Goal: Communication & Community: Answer question/provide support

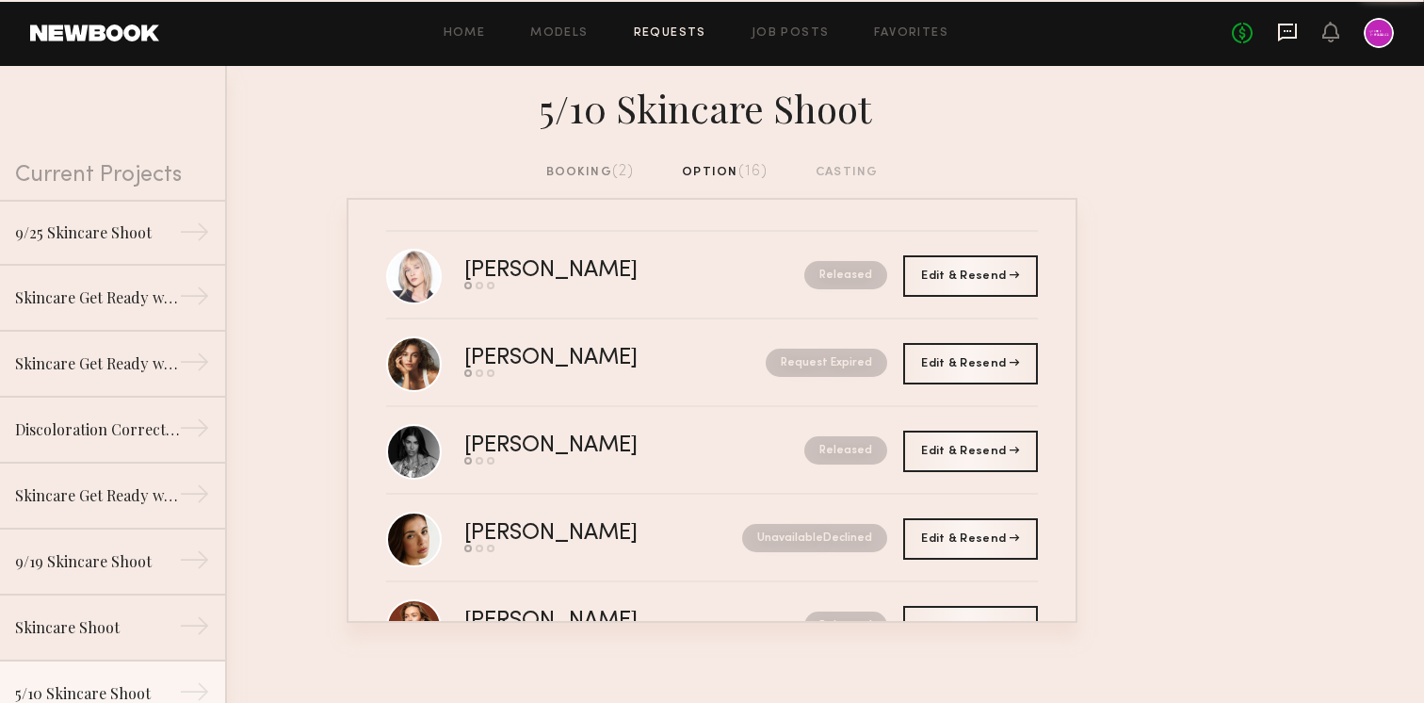
click at [1290, 37] on icon at bounding box center [1287, 33] width 19 height 18
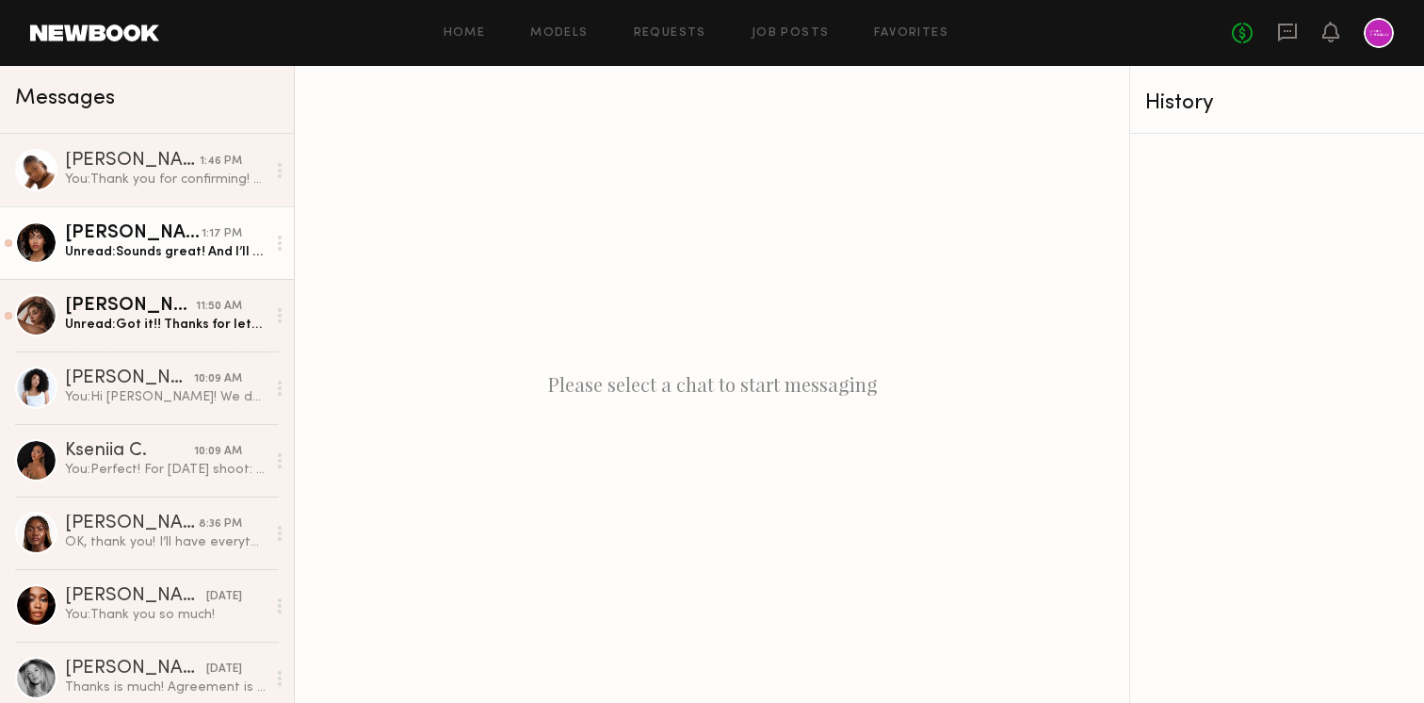
click at [157, 248] on div "Unread: Sounds great! And I’ll send a picture as soon as I get home." at bounding box center [165, 252] width 201 height 18
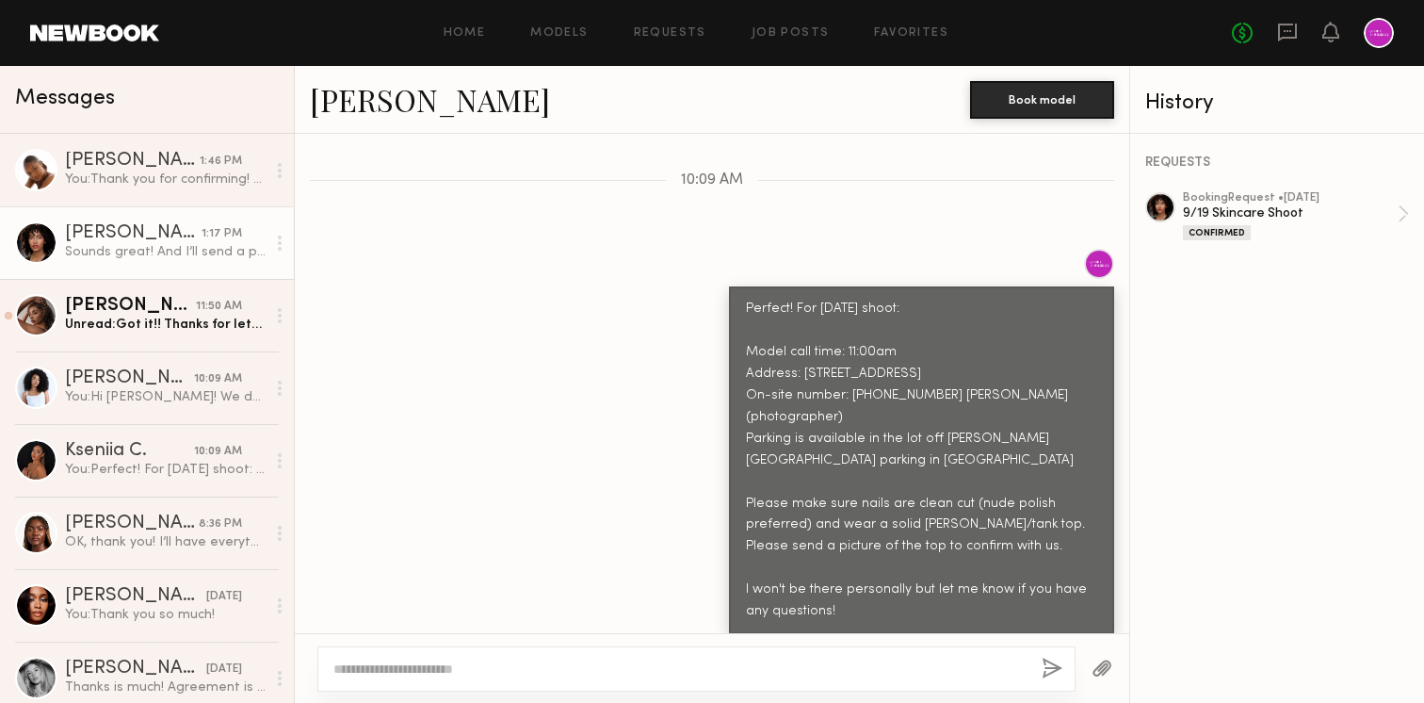
scroll to position [3542, 0]
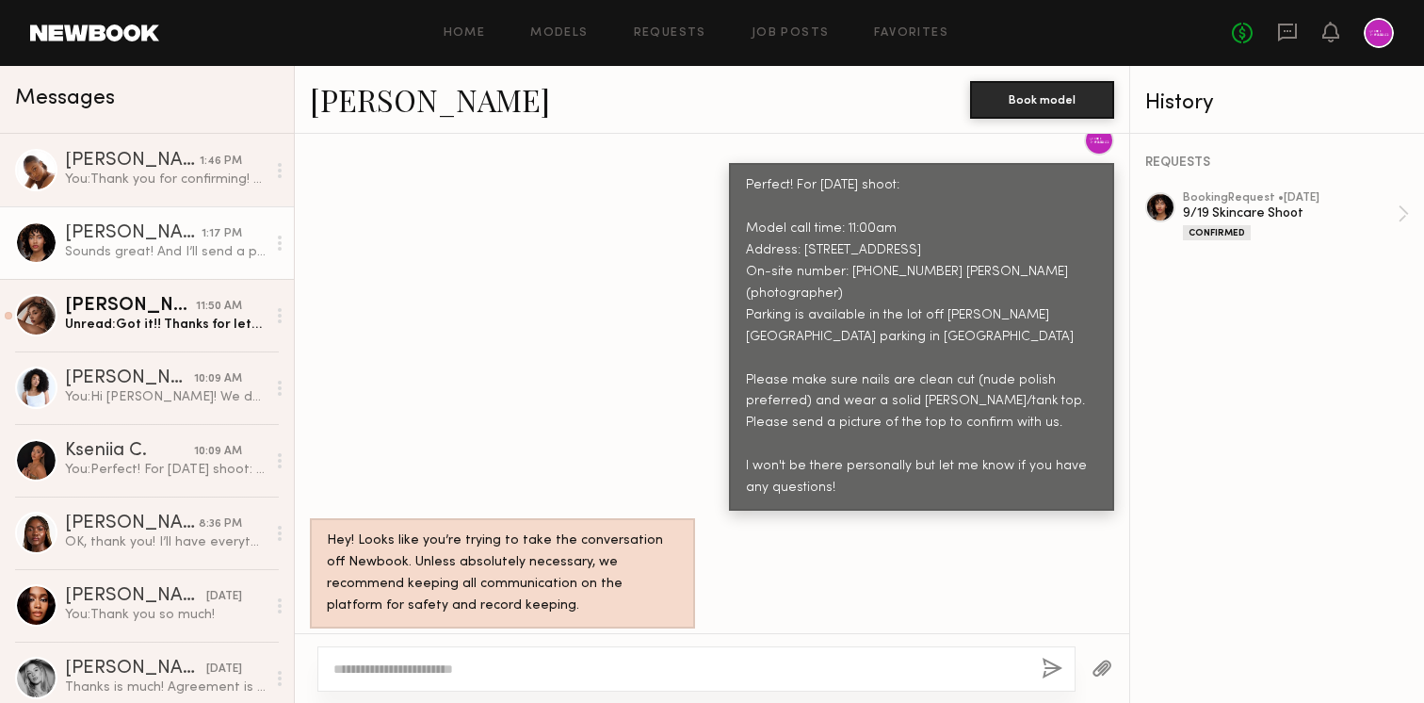
click at [643, 661] on textarea at bounding box center [679, 668] width 693 height 19
type textarea "*"
type textarea "**********"
click at [1042, 671] on button "button" at bounding box center [1052, 669] width 21 height 24
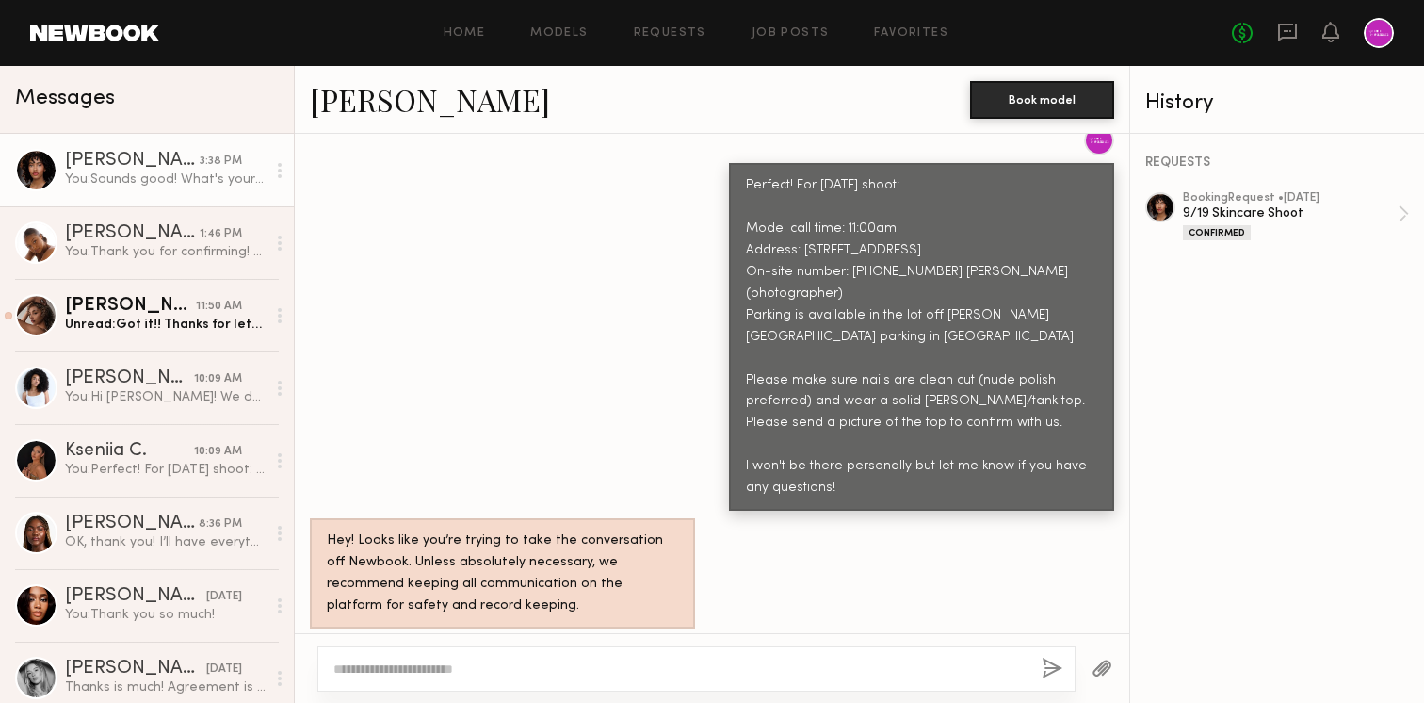
scroll to position [3797, 0]
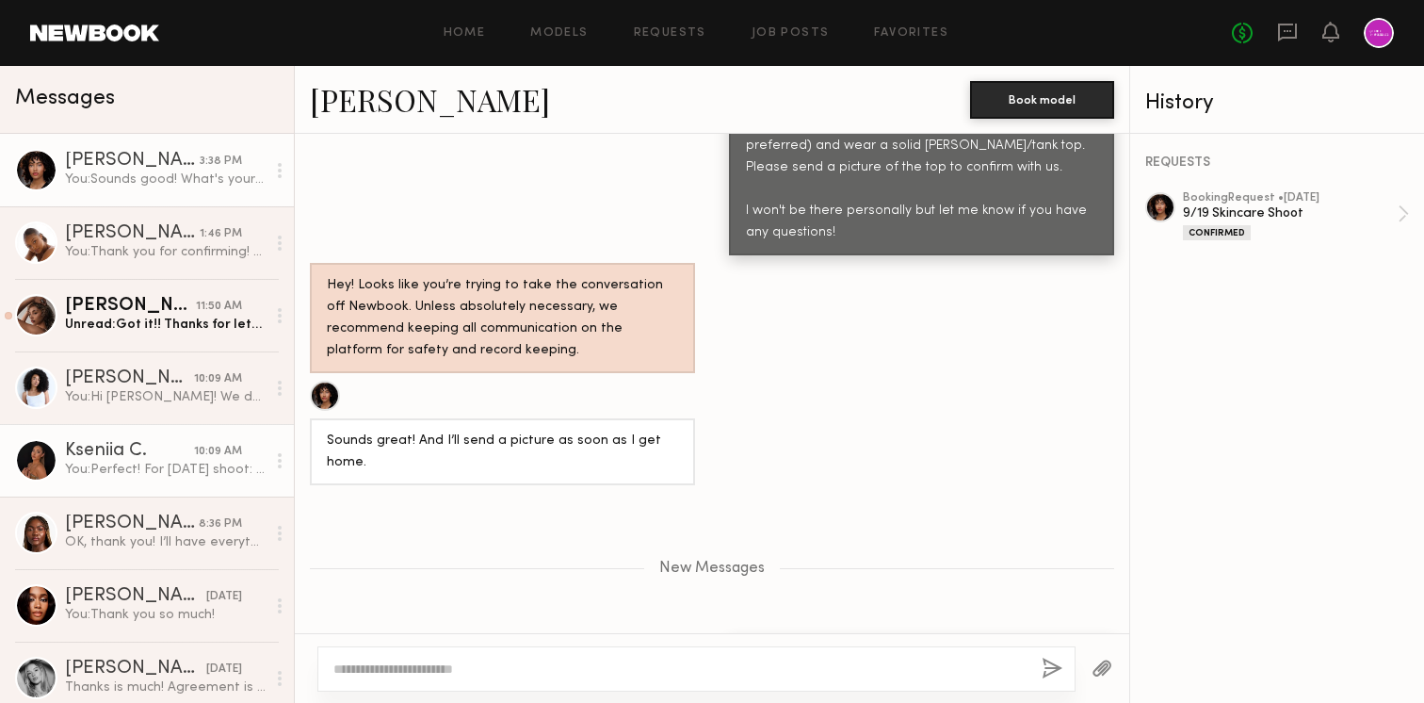
click at [174, 464] on div "You: Perfect! For [DATE] shoot: Model call time: 10:30am Address: [STREET_ADDRE…" at bounding box center [165, 470] width 201 height 18
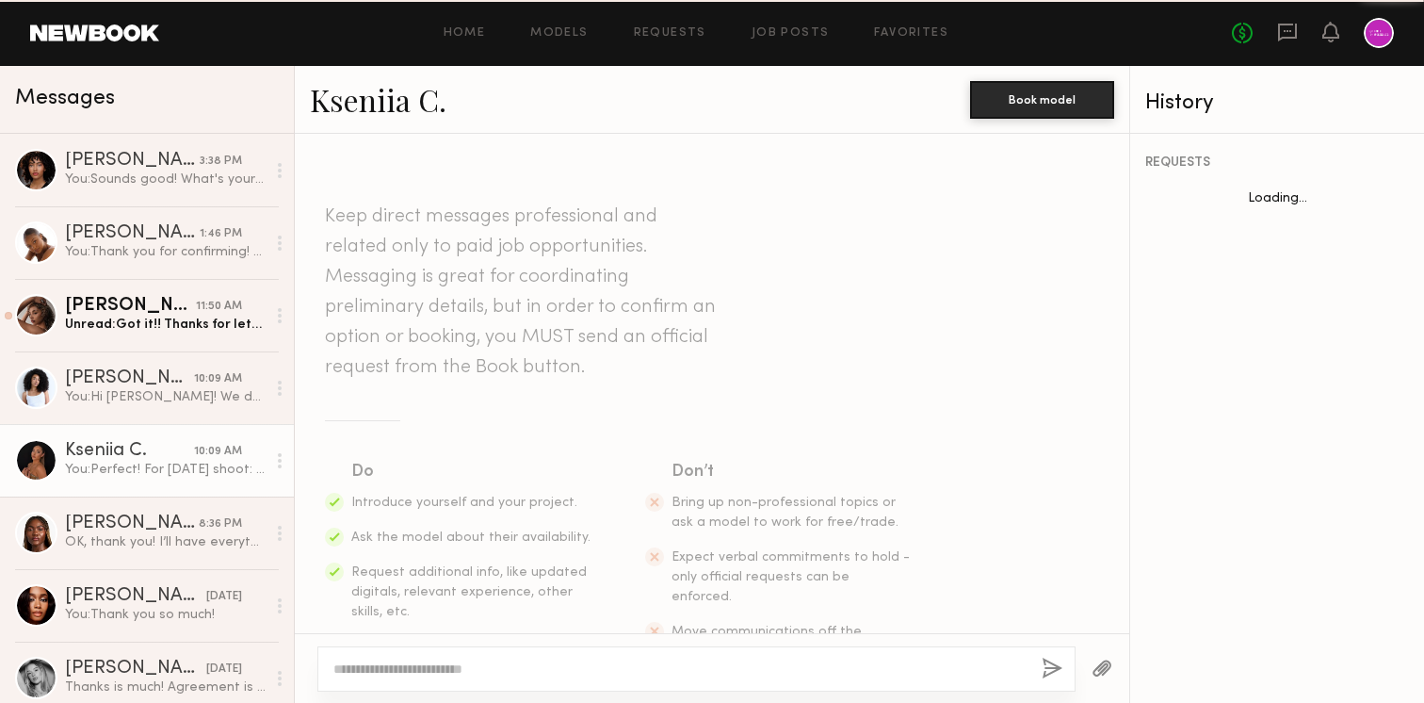
scroll to position [2066, 0]
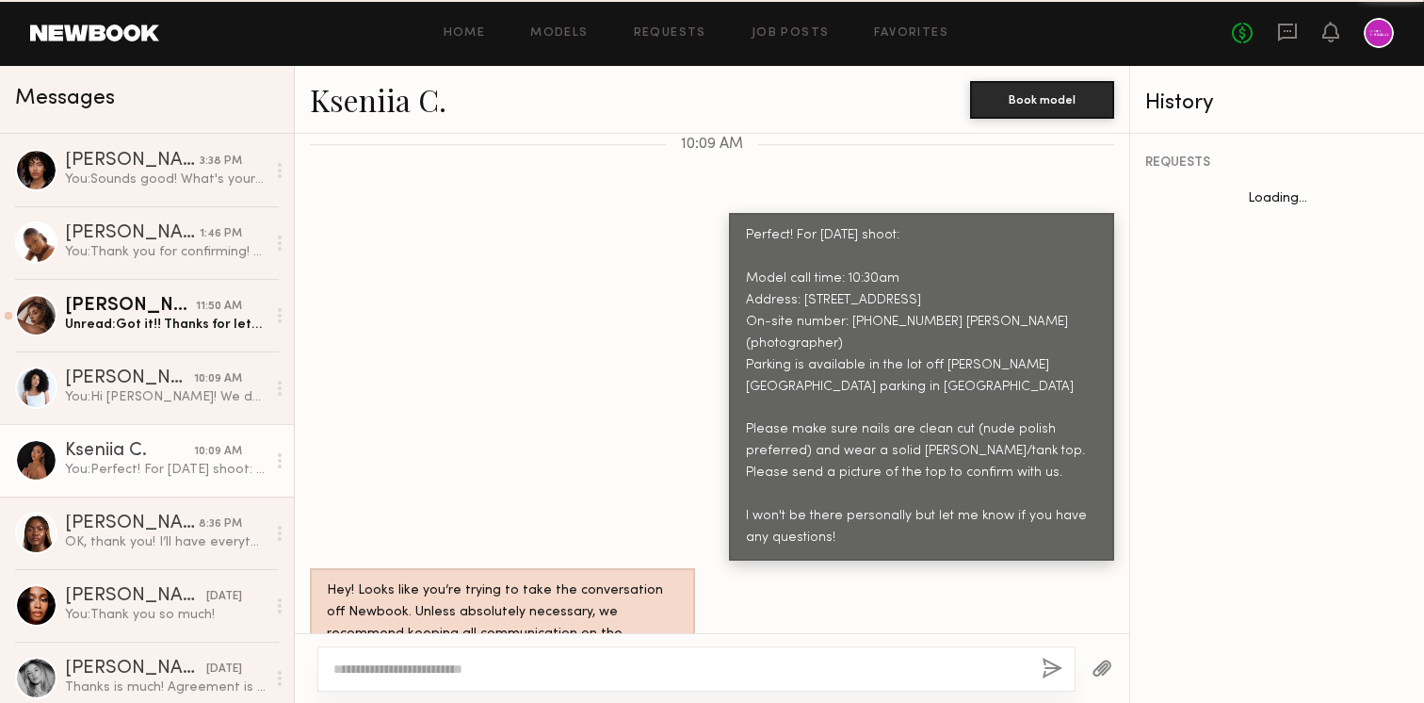
type textarea "*"
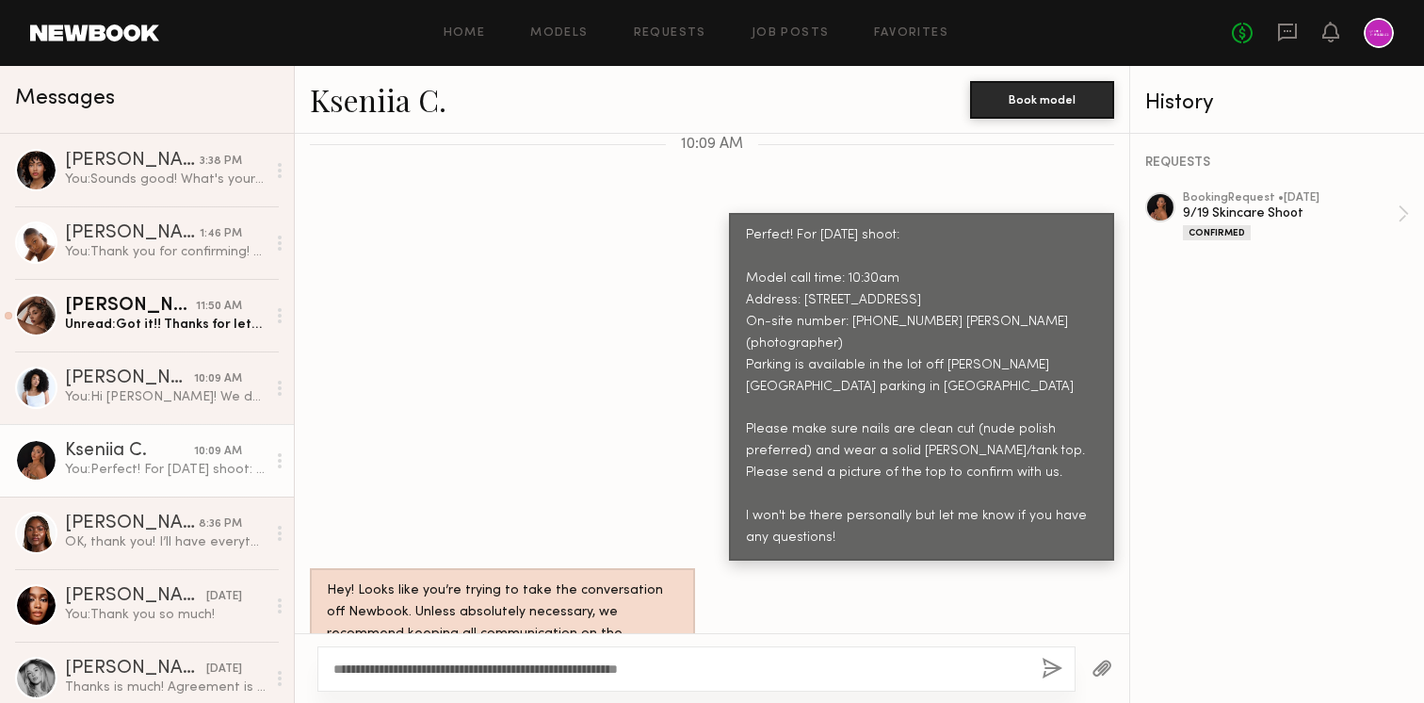
type textarea "**********"
click at [1044, 668] on button "button" at bounding box center [1052, 669] width 21 height 24
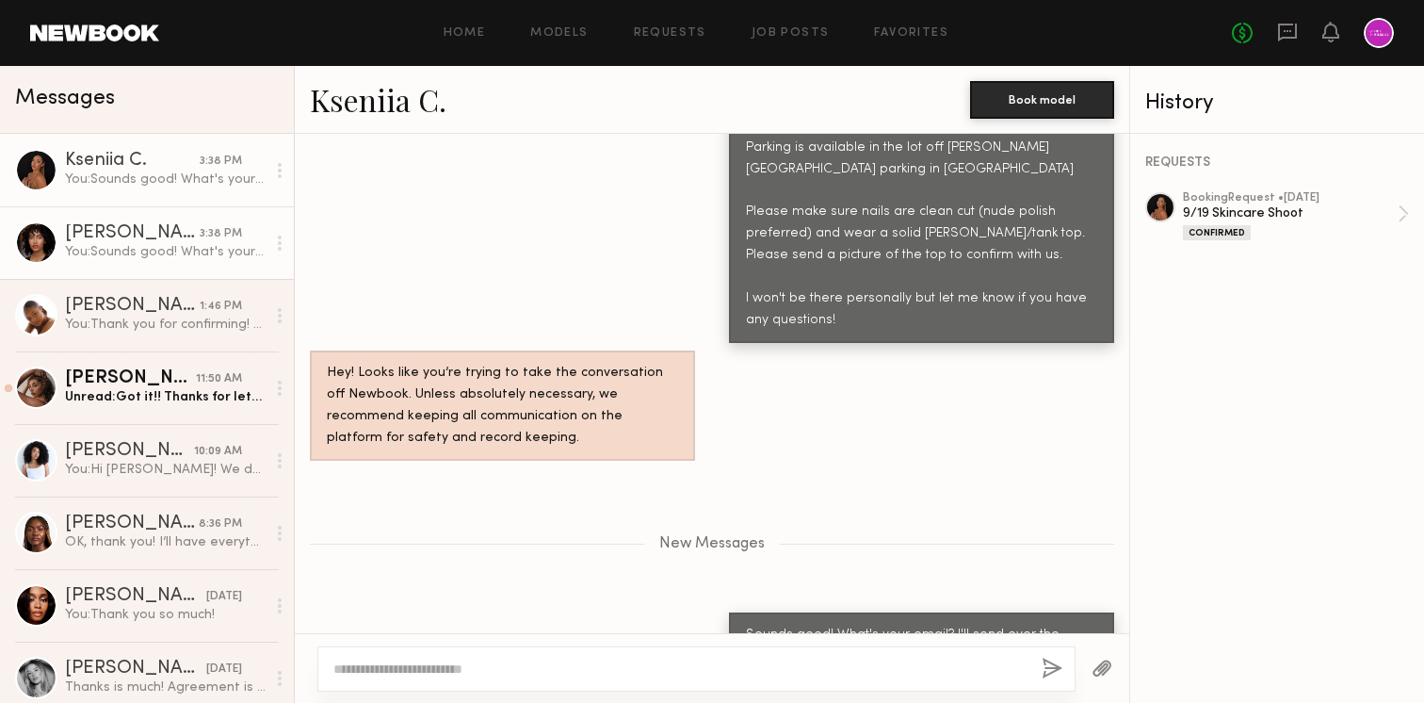
click at [133, 243] on div "You: Sounds good! What's your email? I'll send over the contract." at bounding box center [165, 252] width 201 height 18
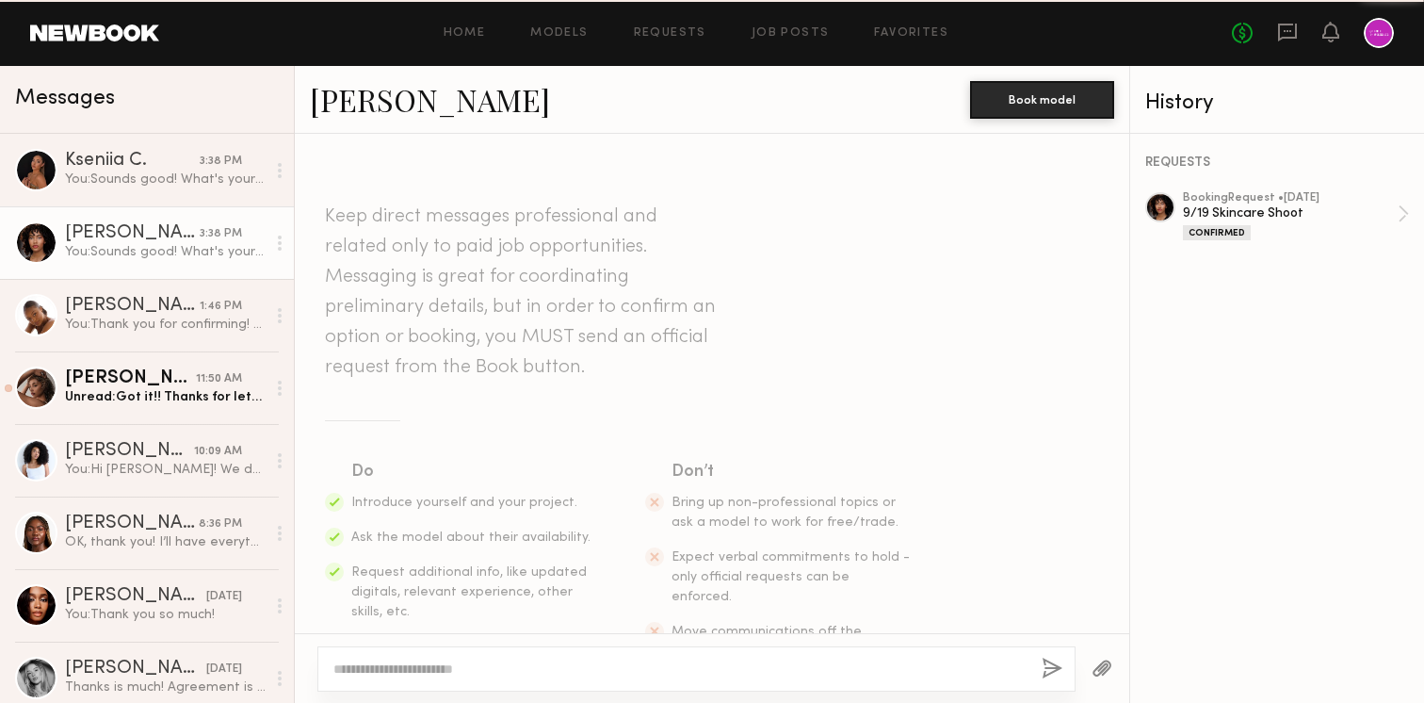
scroll to position [3654, 0]
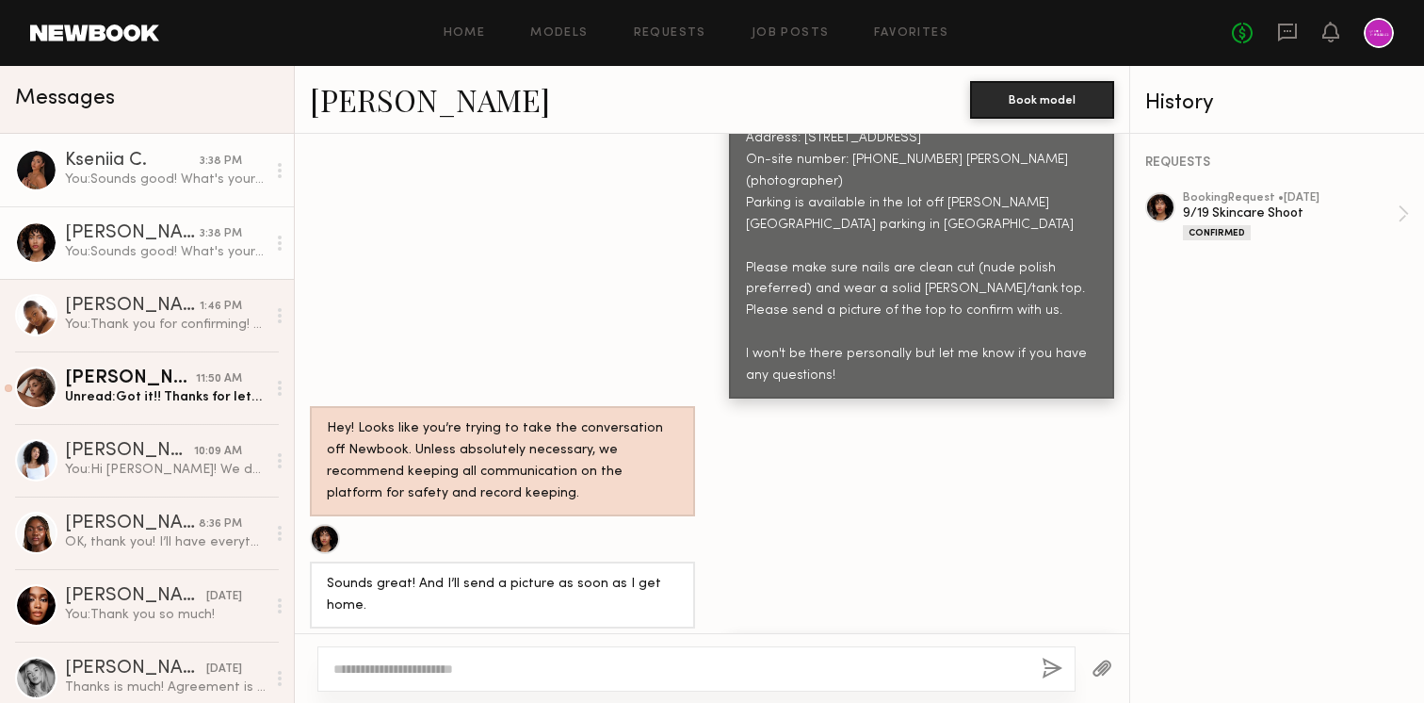
click at [130, 175] on div "You: Sounds good! What's your email? I'll send over the contract." at bounding box center [165, 179] width 201 height 18
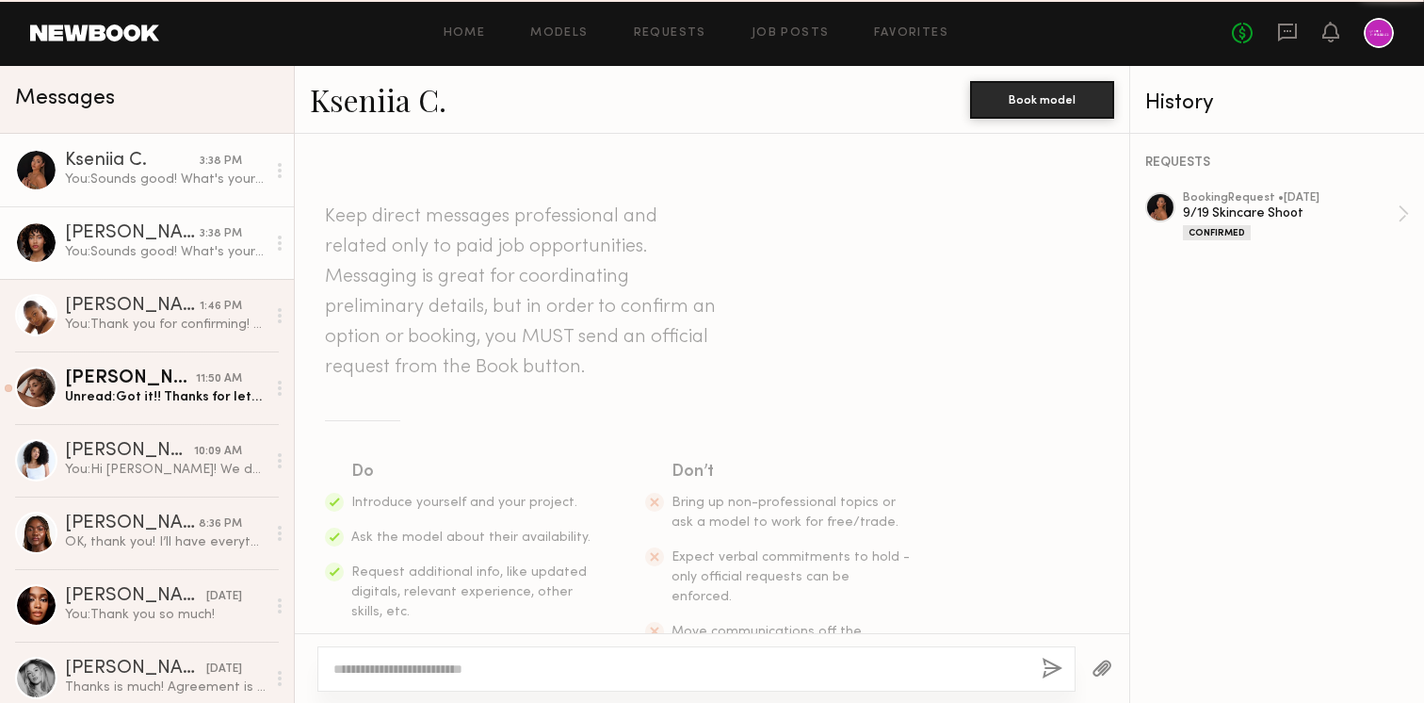
scroll to position [2178, 0]
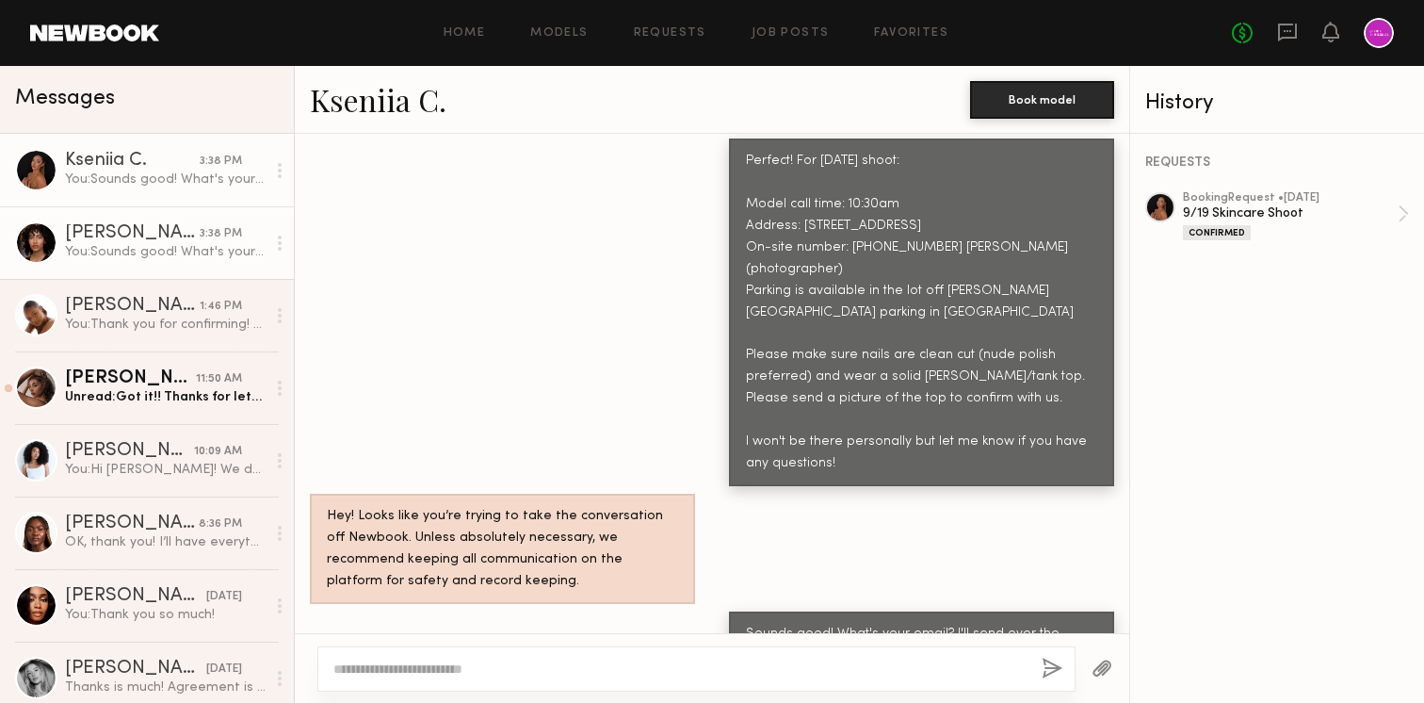
click at [158, 218] on link "[PERSON_NAME] 3:38 PM You: Sounds good! What's your email? I'll send over the c…" at bounding box center [147, 242] width 294 height 73
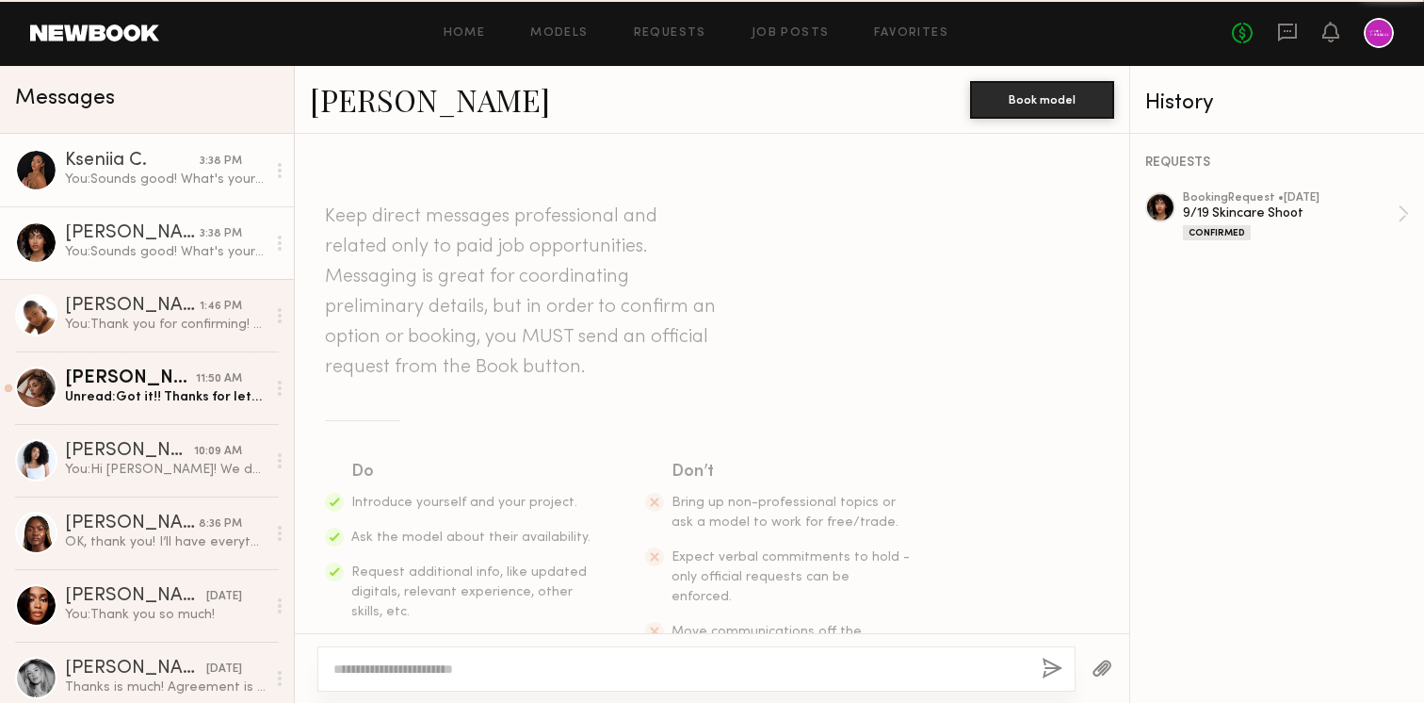
scroll to position [3654, 0]
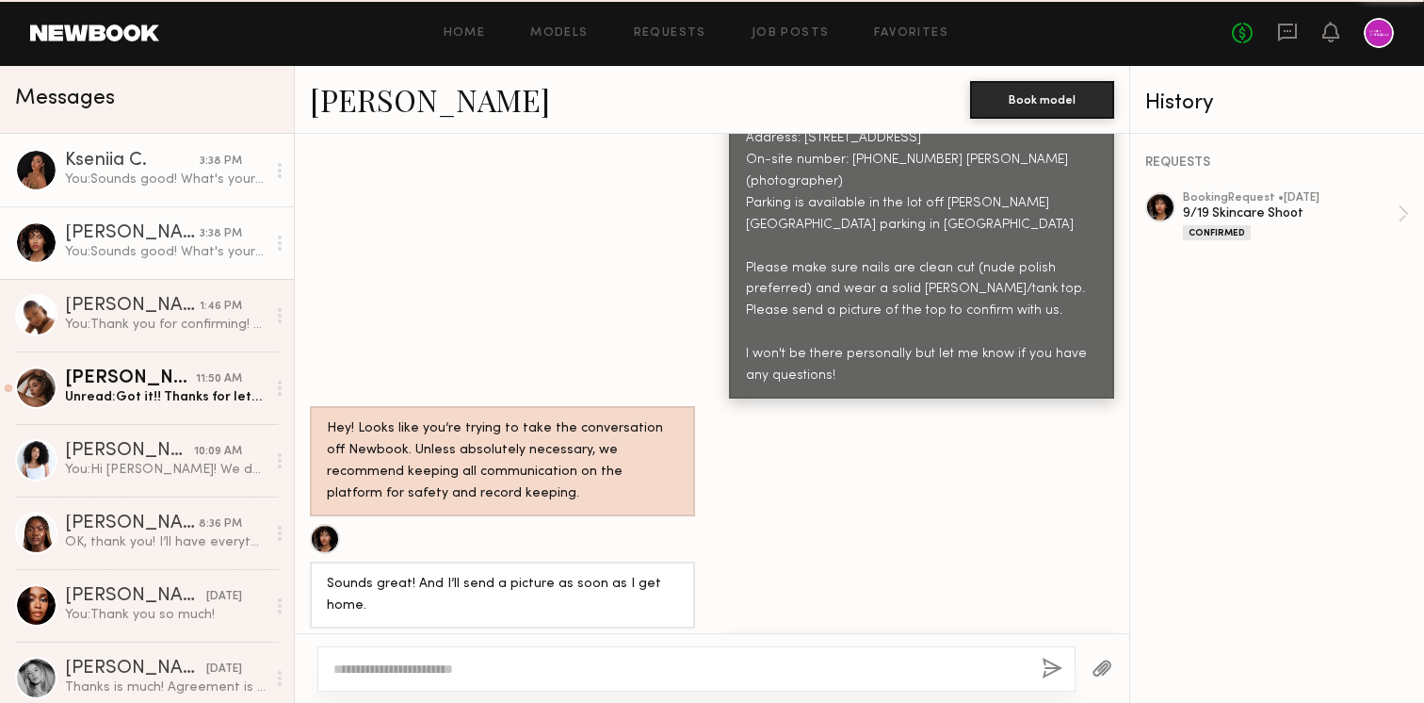
click at [150, 182] on div "You: Sounds good! What's your email? I'll send over the contract." at bounding box center [165, 179] width 201 height 18
